Goal: Information Seeking & Learning: Learn about a topic

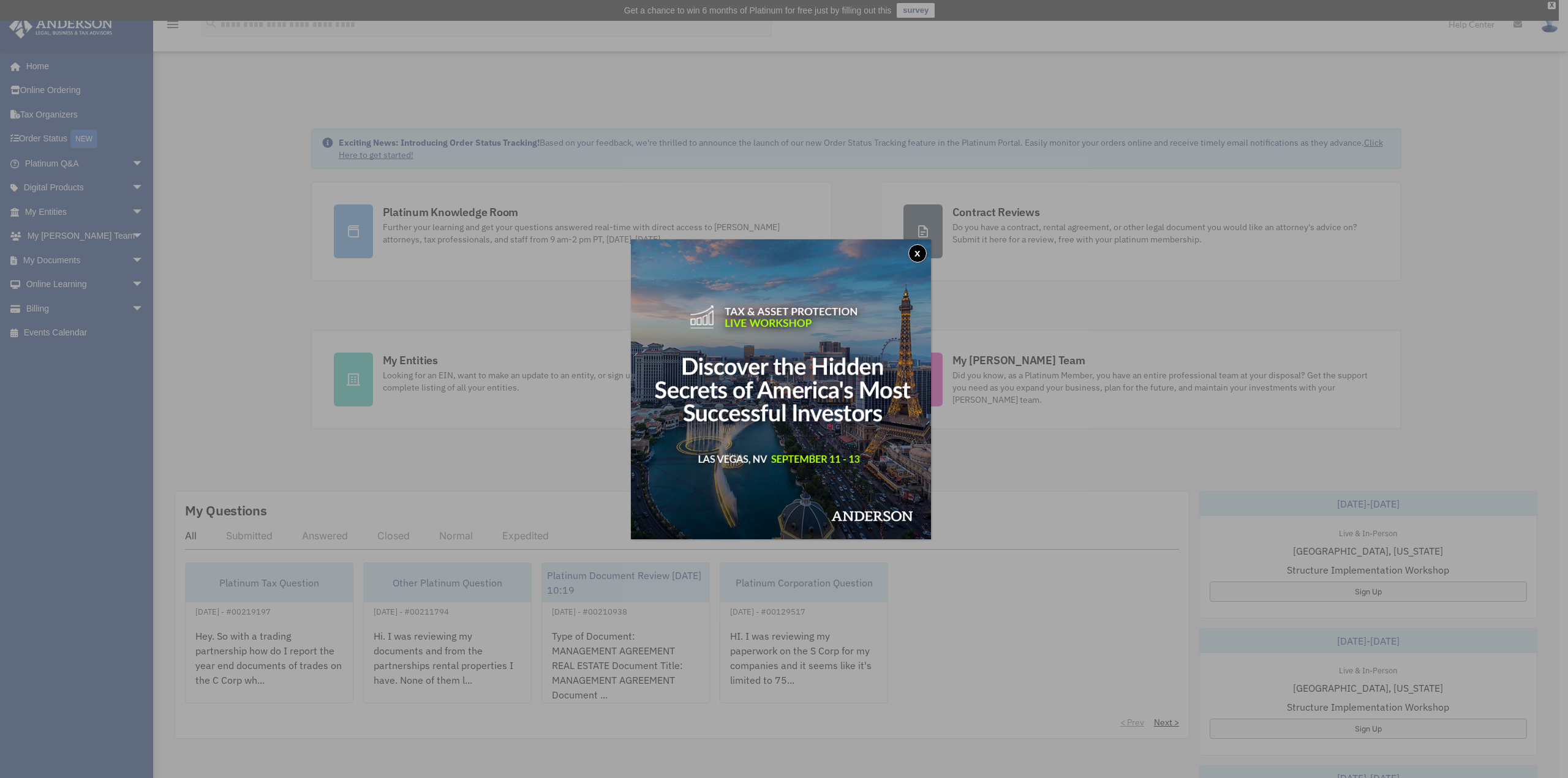
click at [919, 257] on button "x" at bounding box center [917, 253] width 18 height 18
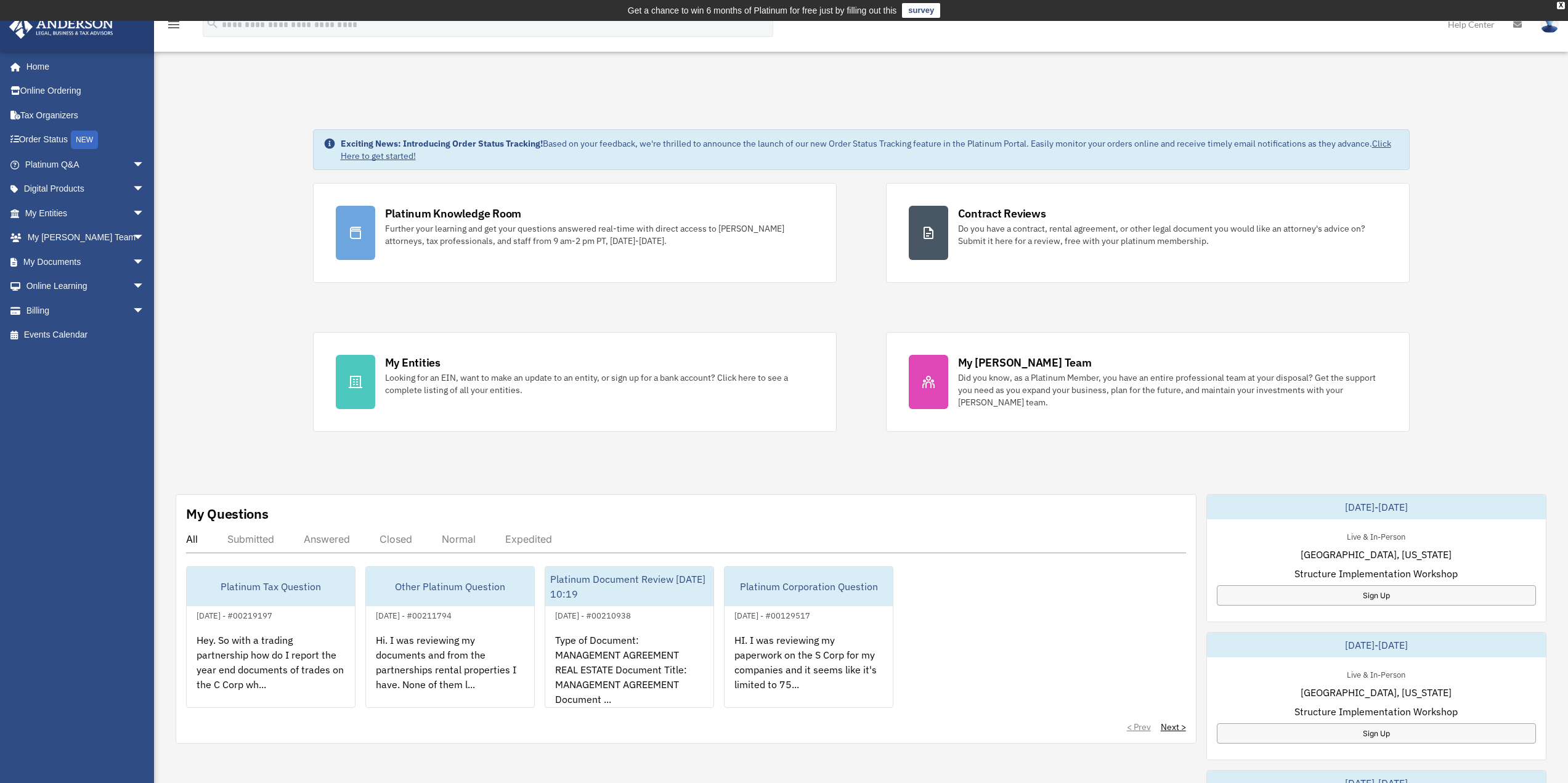
click at [175, 29] on icon "menu" at bounding box center [174, 25] width 15 height 15
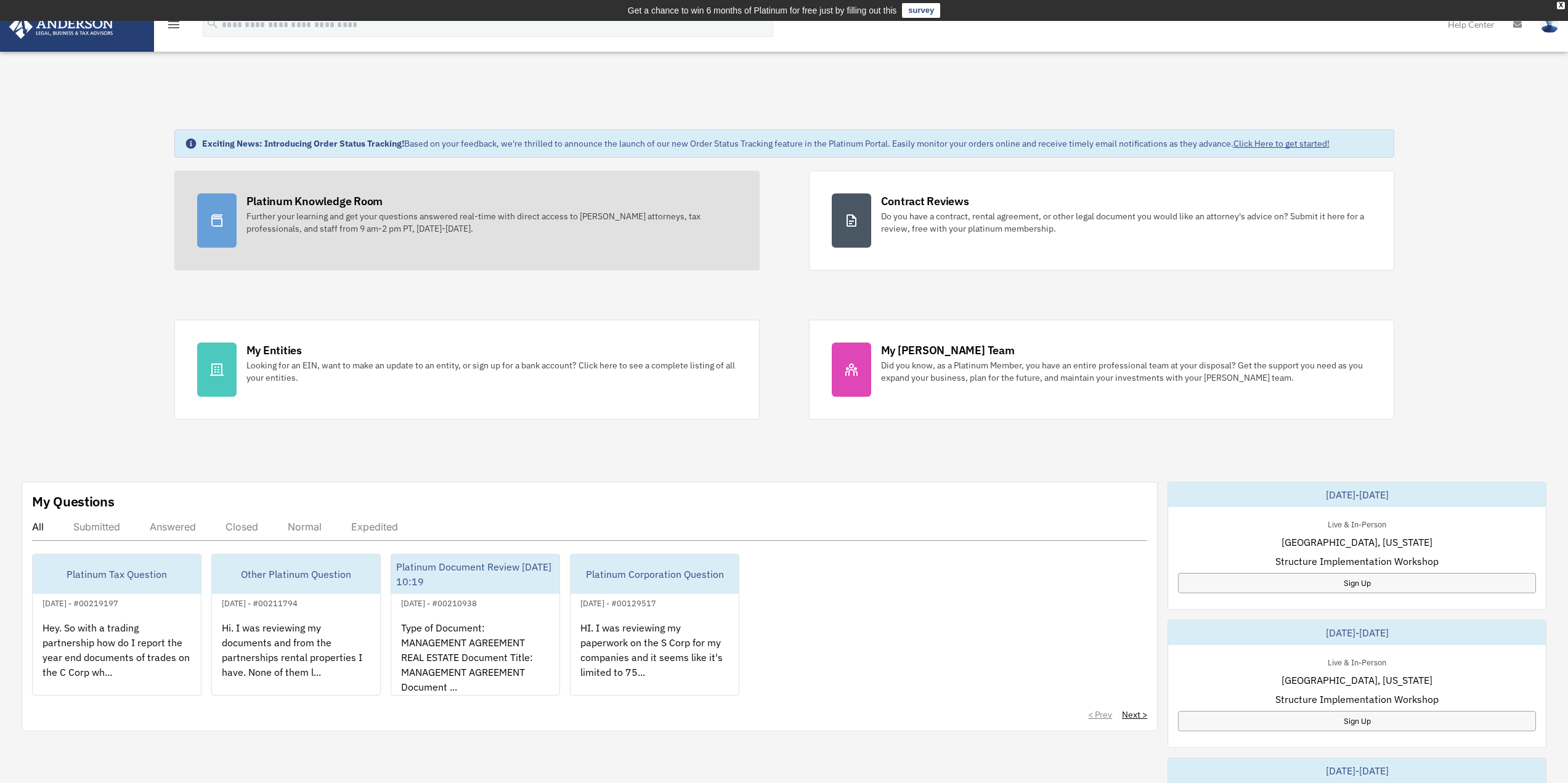
click at [325, 205] on div "Platinum Knowledge Room" at bounding box center [314, 201] width 137 height 16
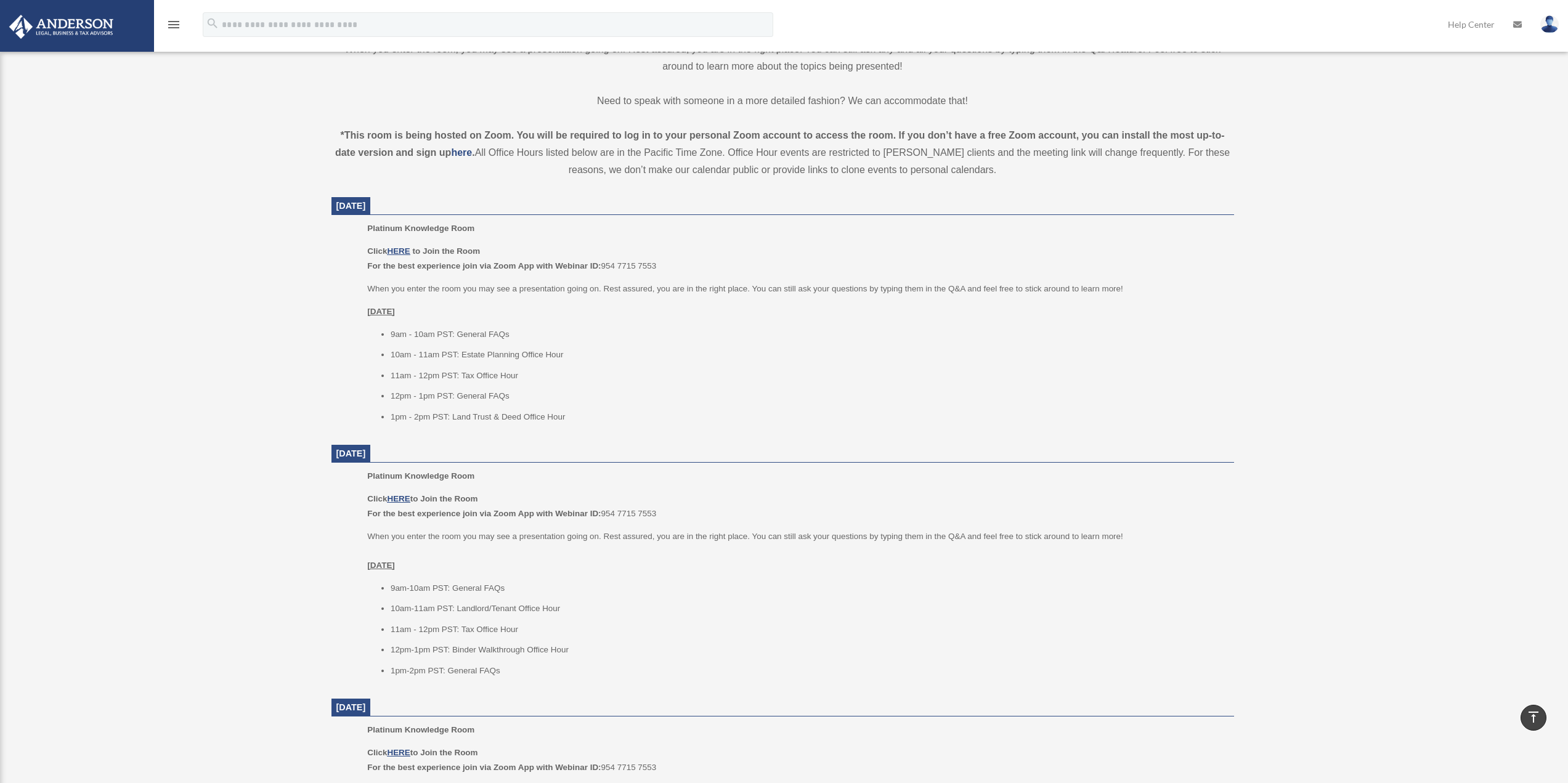
scroll to position [370, 0]
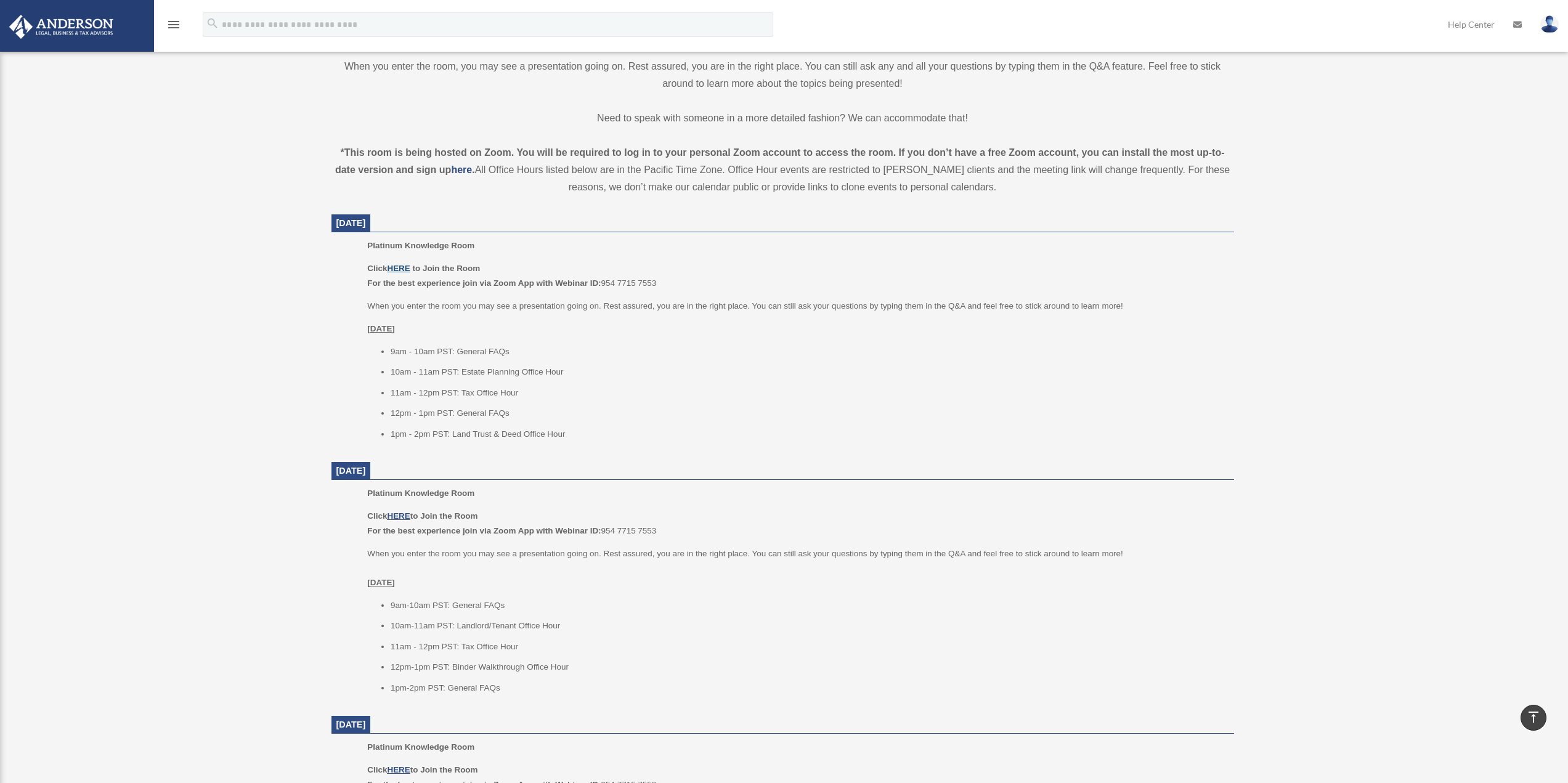
click at [400, 265] on u "HERE" at bounding box center [398, 269] width 23 height 10
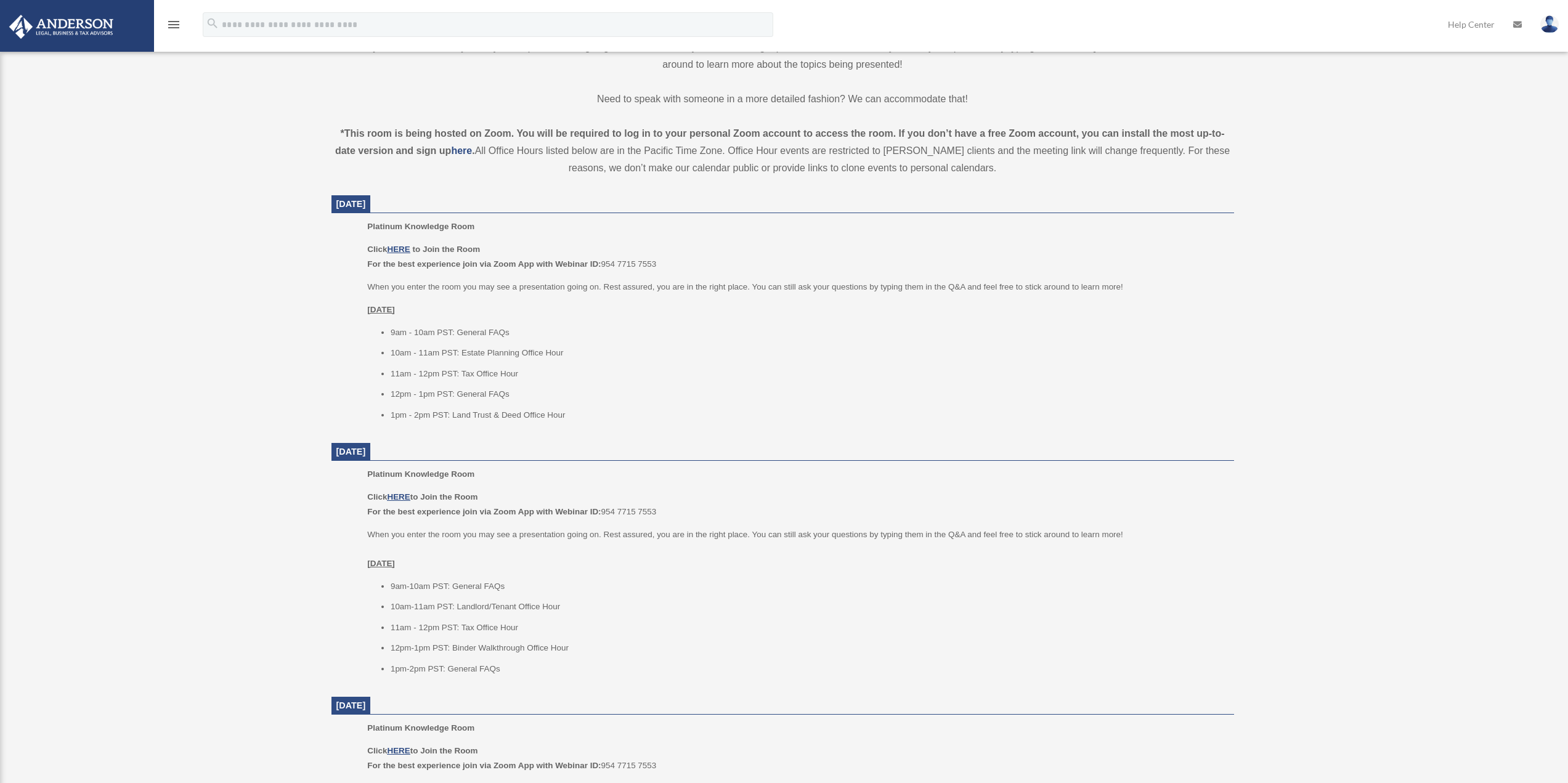
scroll to position [391, 0]
